Goal: Task Accomplishment & Management: Manage account settings

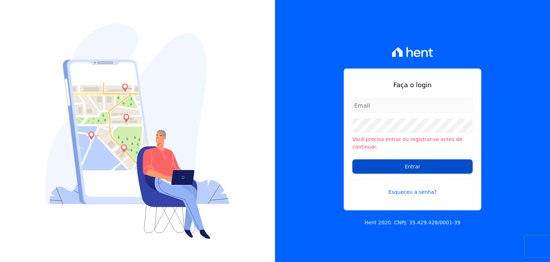
type input "[PERSON_NAME][EMAIL_ADDRESS][DOMAIN_NAME]"
click at [382, 161] on input "Entrar" at bounding box center [413, 166] width 120 height 14
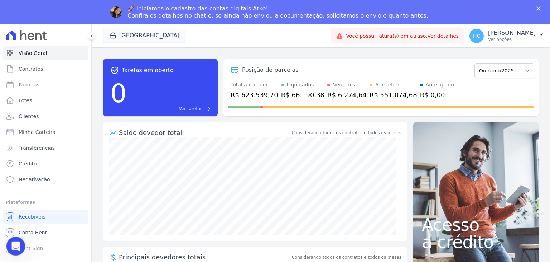
click at [22, 237] on div "Abrir mensagem da Intercom" at bounding box center [14, 244] width 17 height 17
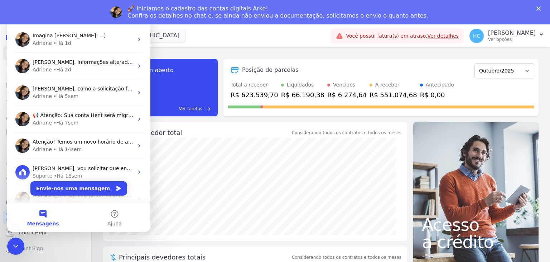
click at [194, 75] on div "0 Ver tarefas east" at bounding box center [160, 93] width 100 height 37
click at [202, 53] on div "task_alt Tarefas em aberto 0 Ver tarefas east Posição de parcelas Maio/2021 Jun…" at bounding box center [321, 87] width 436 height 69
click at [21, 240] on div "Fechar mensagem da Intercom" at bounding box center [14, 244] width 17 height 17
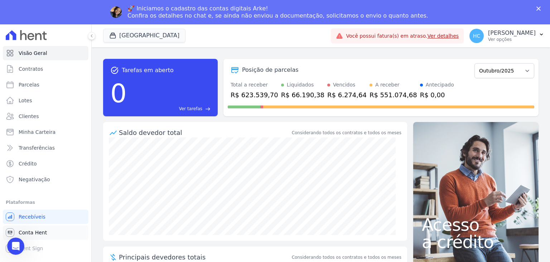
click at [49, 232] on link "Conta Hent" at bounding box center [46, 232] width 86 height 14
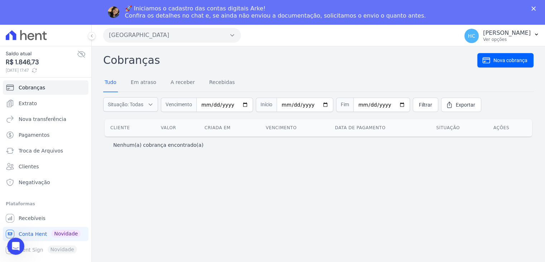
click at [244, 189] on div "Cobranças Nova cobrança Tudo Em atraso A receber Recebidas Situação: Todas Em a…" at bounding box center [318, 166] width 453 height 240
